Goal: Find specific fact: Find specific fact

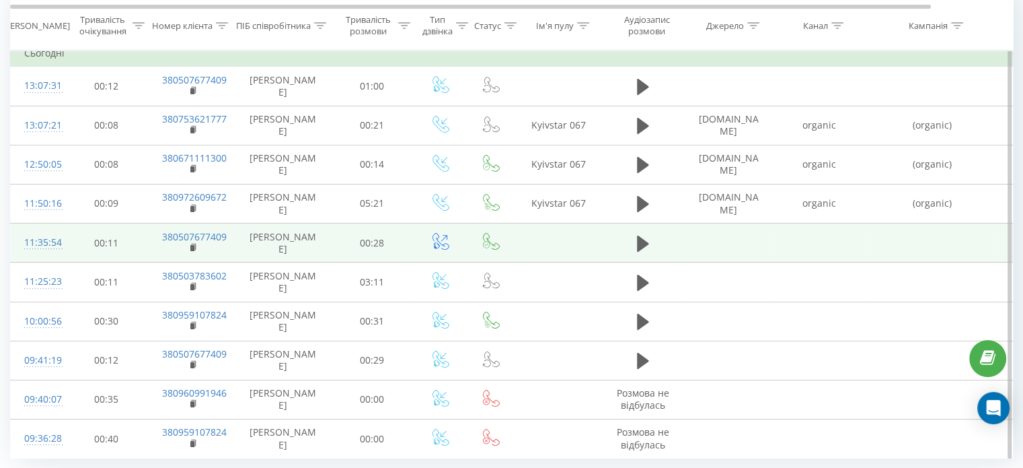
scroll to position [67, 0]
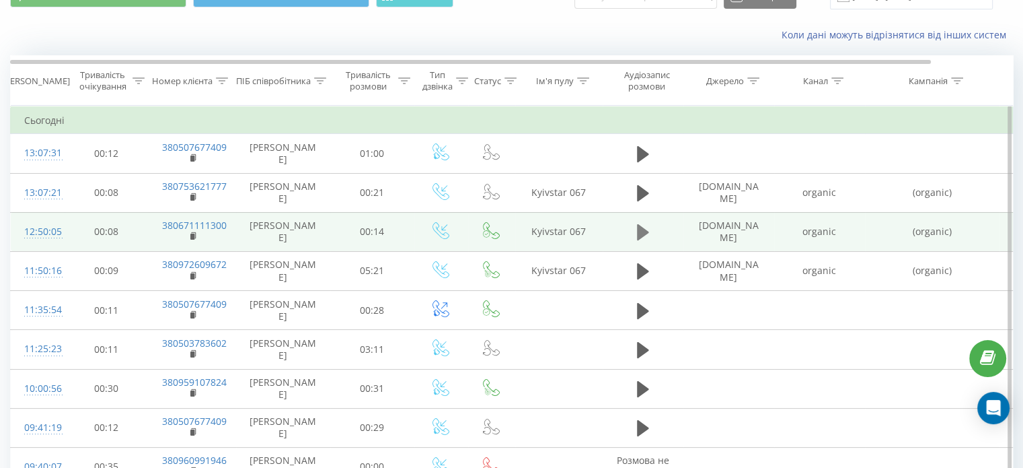
click at [638, 236] on button at bounding box center [643, 232] width 20 height 20
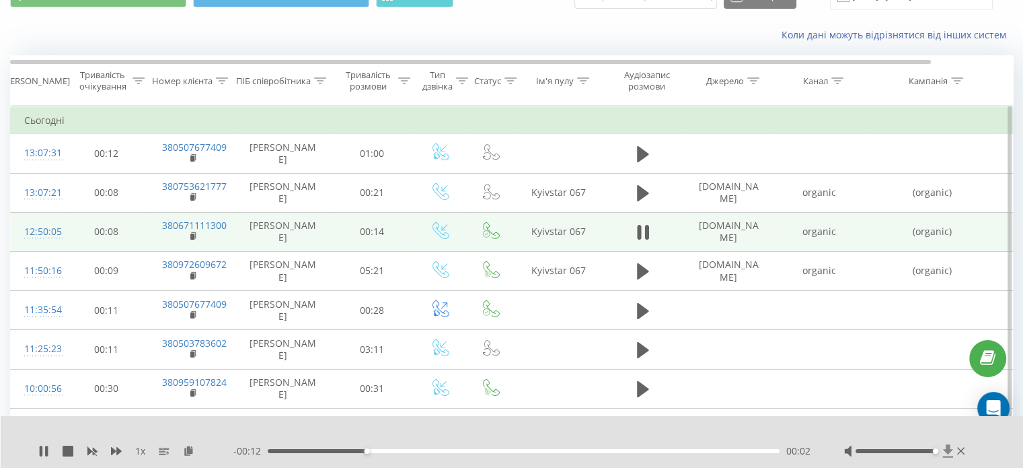
drag, startPoint x: 895, startPoint y: 451, endPoint x: 944, endPoint y: 451, distance: 49.1
click at [944, 451] on div at bounding box center [906, 450] width 124 height 13
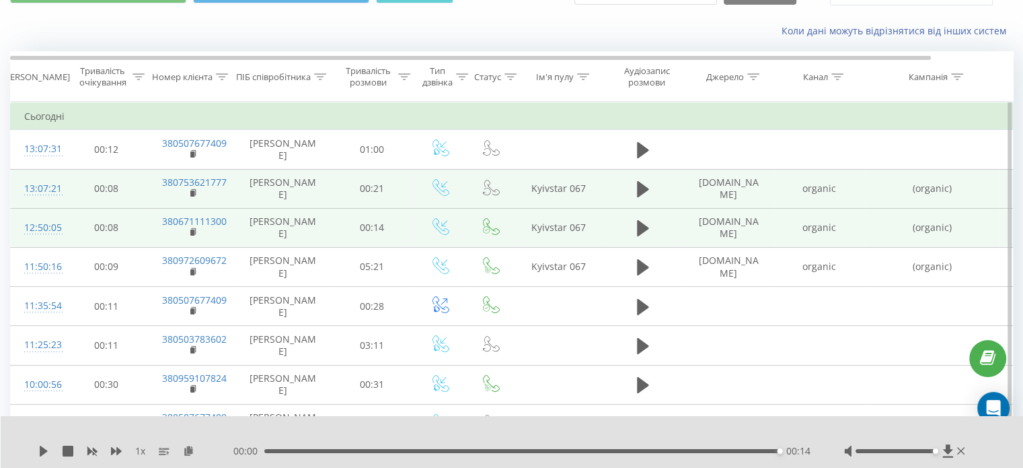
scroll to position [135, 0]
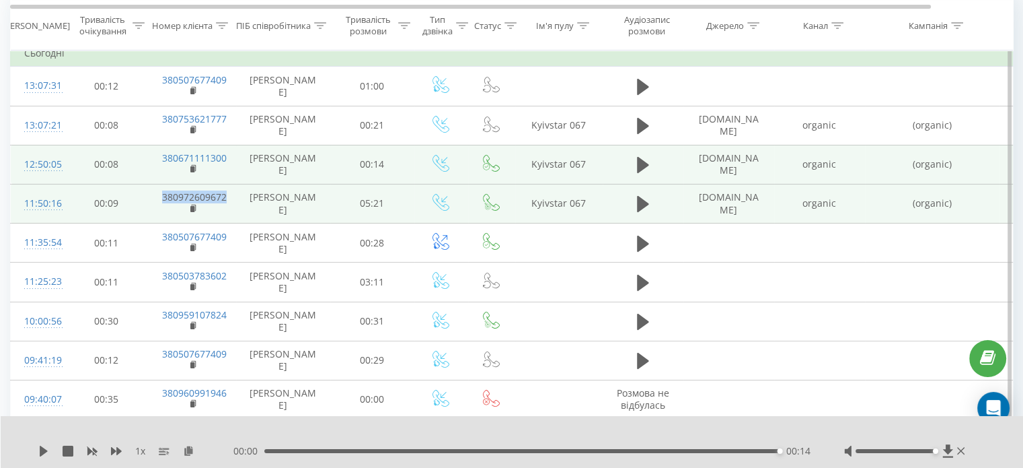
drag, startPoint x: 154, startPoint y: 225, endPoint x: 232, endPoint y: 223, distance: 78.1
click at [232, 223] on td "380972609672" at bounding box center [192, 203] width 87 height 39
copy link "380972609672"
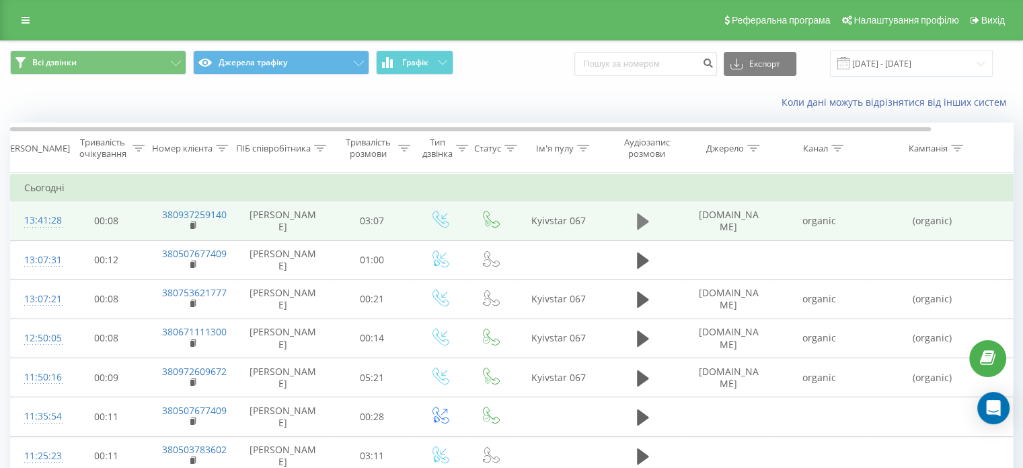
click at [644, 219] on icon at bounding box center [643, 221] width 12 height 19
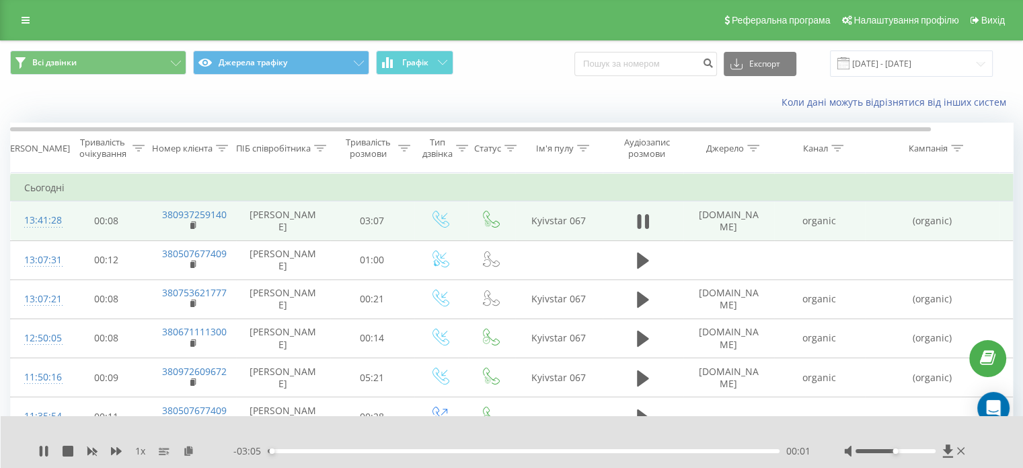
click at [283, 445] on div "- 03:05 00:01 00:01" at bounding box center [521, 450] width 577 height 13
click at [283, 453] on div "- 03:05 00:01 00:01" at bounding box center [521, 450] width 577 height 13
drag, startPoint x: 293, startPoint y: 447, endPoint x: 305, endPoint y: 449, distance: 12.9
click at [305, 449] on div "- 03:04 00:02 00:02" at bounding box center [521, 450] width 577 height 13
drag, startPoint x: 281, startPoint y: 452, endPoint x: 296, endPoint y: 449, distance: 15.2
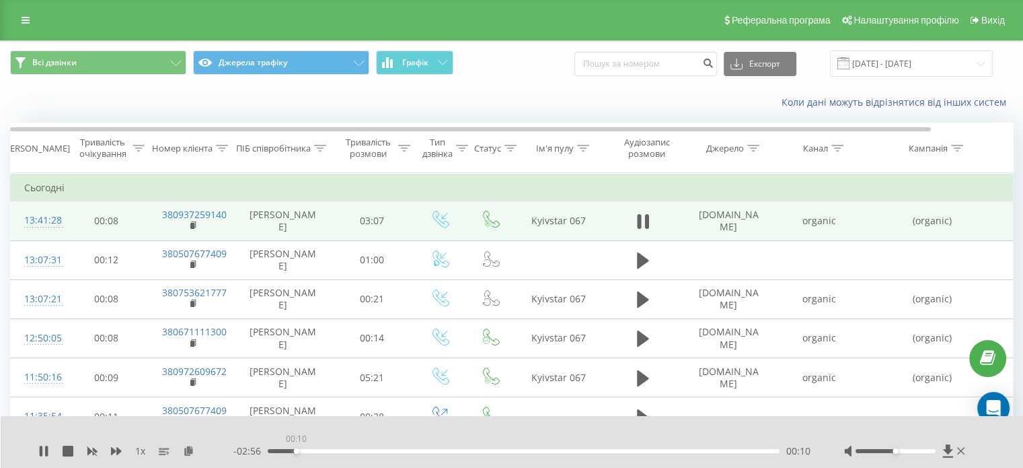
click at [296, 449] on div "00:10" at bounding box center [524, 451] width 512 height 4
drag, startPoint x: 295, startPoint y: 450, endPoint x: 287, endPoint y: 451, distance: 7.4
click at [288, 450] on div "00:07" at bounding box center [289, 450] width 5 height 5
click at [281, 451] on div "00:05" at bounding box center [524, 451] width 512 height 4
click at [896, 453] on div at bounding box center [906, 450] width 124 height 13
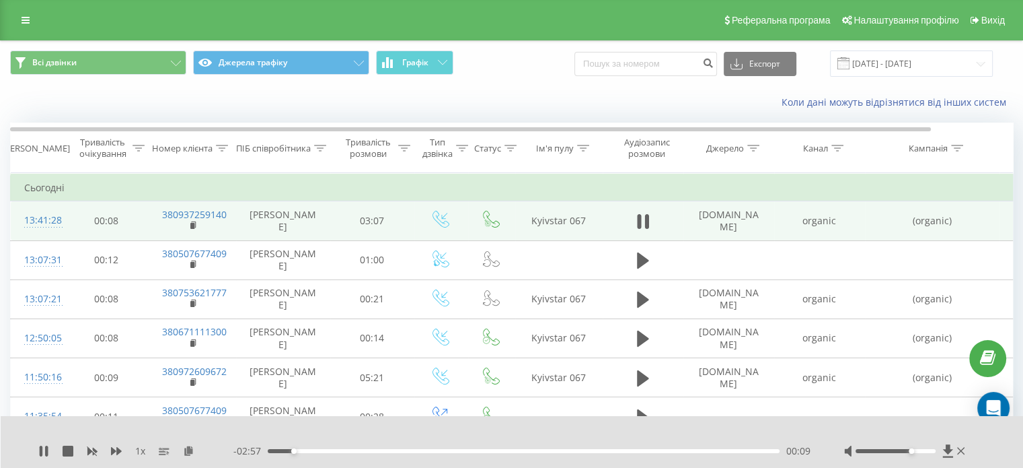
drag, startPoint x: 895, startPoint y: 452, endPoint x: 913, endPoint y: 449, distance: 18.4
click at [913, 449] on div "Accessibility label" at bounding box center [911, 450] width 5 height 5
click at [48, 449] on icon at bounding box center [43, 450] width 11 height 11
